Goal: Book appointment/travel/reservation

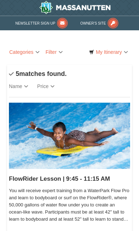
click at [30, 53] on link "Categories" at bounding box center [24, 51] width 35 height 11
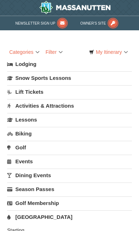
click at [30, 69] on link "Lodging" at bounding box center [69, 64] width 125 height 13
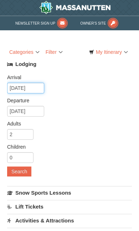
click at [30, 88] on input "10/11/2025" at bounding box center [25, 88] width 37 height 11
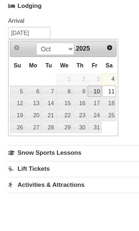
click at [82, 134] on link "10" at bounding box center [83, 139] width 12 height 10
type input "[DATE]"
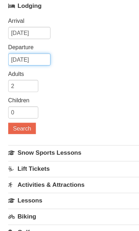
click at [32, 75] on input "10/13/2025" at bounding box center [25, 80] width 37 height 11
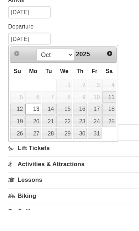
click at [16, 138] on link "12" at bounding box center [15, 143] width 12 height 10
type input "[DATE]"
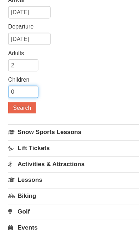
click at [21, 104] on input "0" at bounding box center [20, 109] width 26 height 11
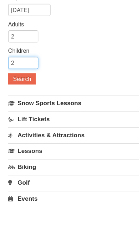
type input "2"
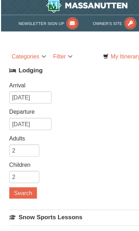
scroll to position [0, 0]
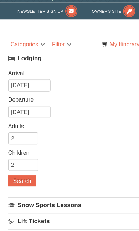
click at [23, 166] on button "Search" at bounding box center [19, 171] width 24 height 10
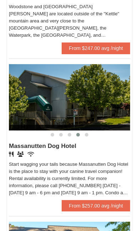
scroll to position [427, 0]
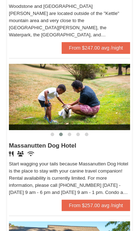
click at [110, 118] on img at bounding box center [69, 97] width 121 height 66
click at [90, 206] on link "From $257.00 avg /night" at bounding box center [96, 204] width 68 height 11
